Goal: Browse casually: Explore the website without a specific task or goal

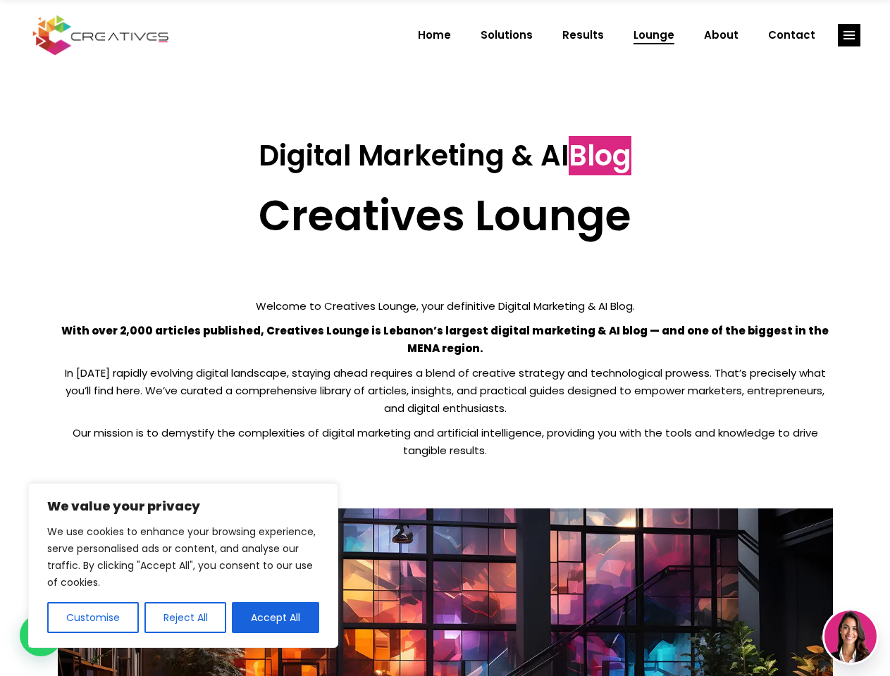
click at [445, 338] on p "With over 2,000 articles published, Creatives Lounge is Lebanon’s largest digit…" at bounding box center [445, 339] width 775 height 35
click at [92, 618] on button "Customise" at bounding box center [93, 618] width 92 height 31
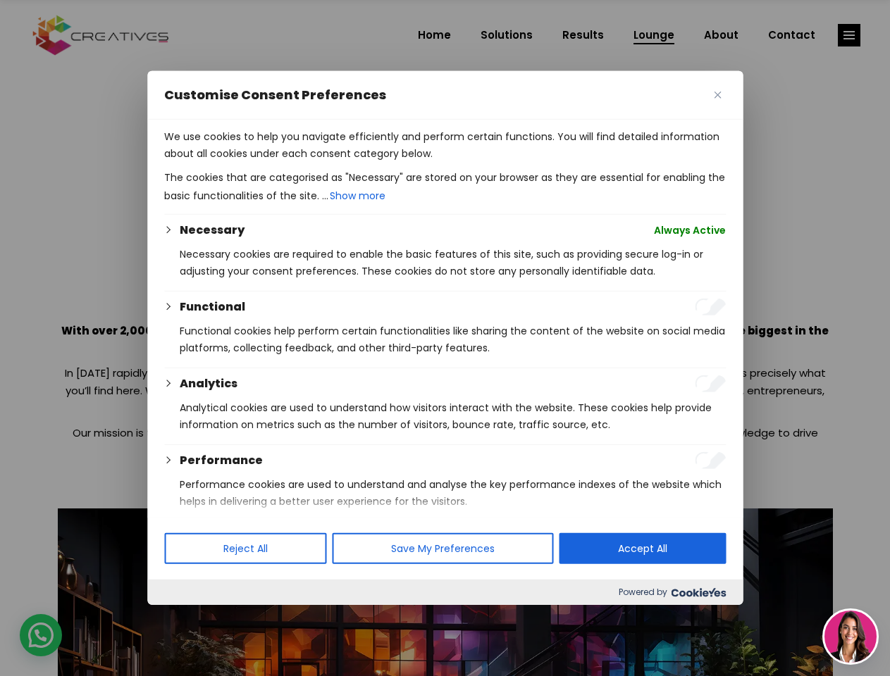
click at [276, 618] on div at bounding box center [445, 338] width 890 height 676
click at [849, 35] on div at bounding box center [445, 338] width 890 height 676
click at [851, 637] on img at bounding box center [850, 637] width 52 height 52
